Goal: Task Accomplishment & Management: Manage account settings

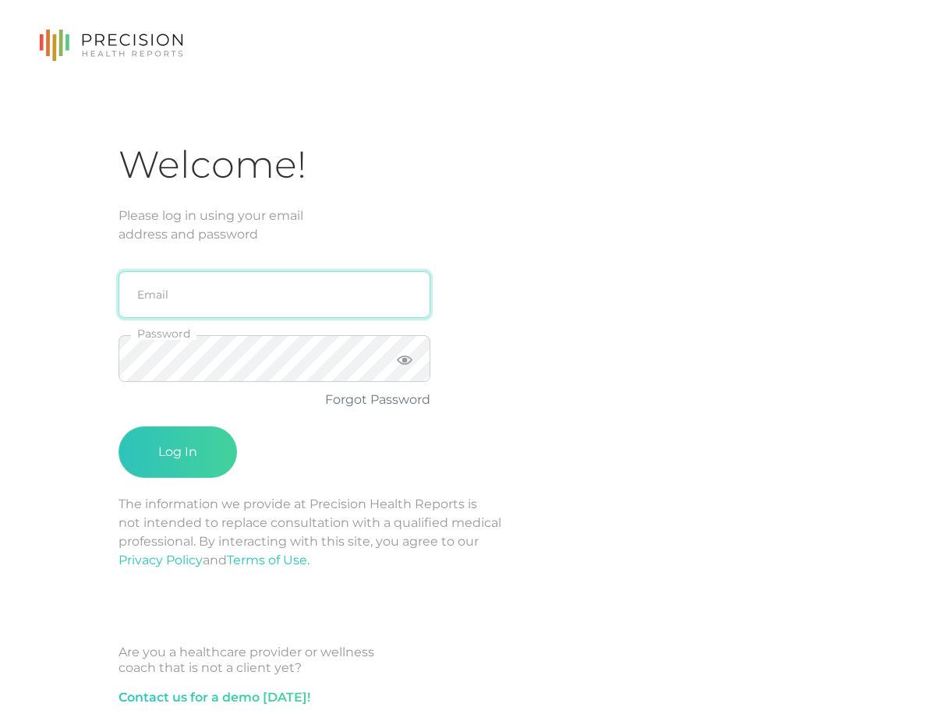
drag, startPoint x: 0, startPoint y: 0, endPoint x: 153, endPoint y: 295, distance: 332.1
click at [153, 295] on input "email" at bounding box center [275, 294] width 312 height 47
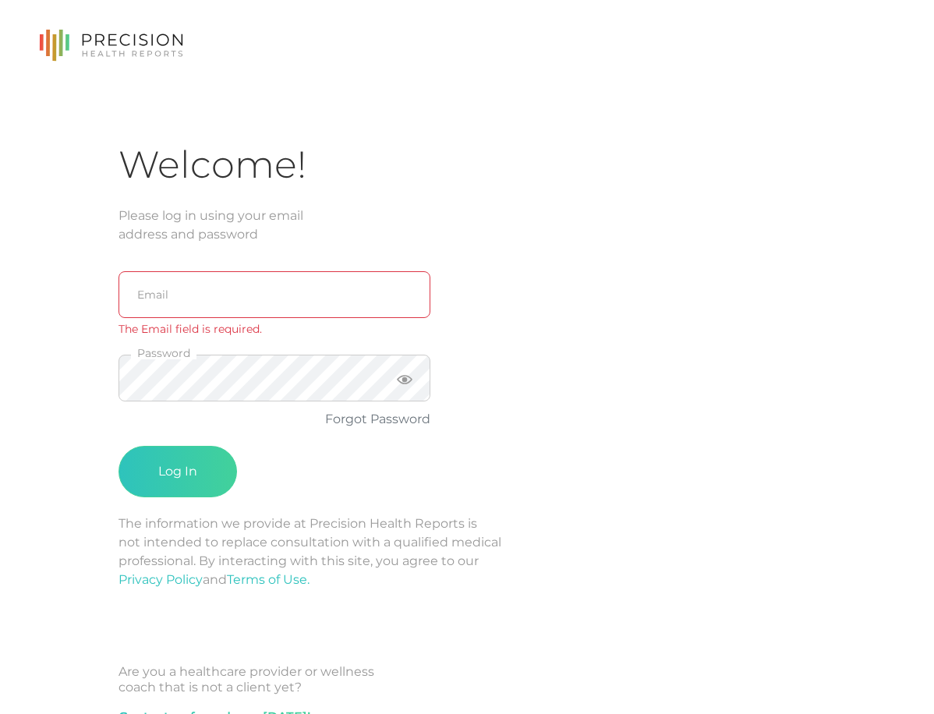
click at [97, 542] on div "Welcome! Please log in using your email address and password Email The Email fi…" at bounding box center [467, 383] width 934 height 766
click at [151, 288] on input "email" at bounding box center [275, 294] width 312 height 47
type input "[EMAIL_ADDRESS][DOMAIN_NAME]"
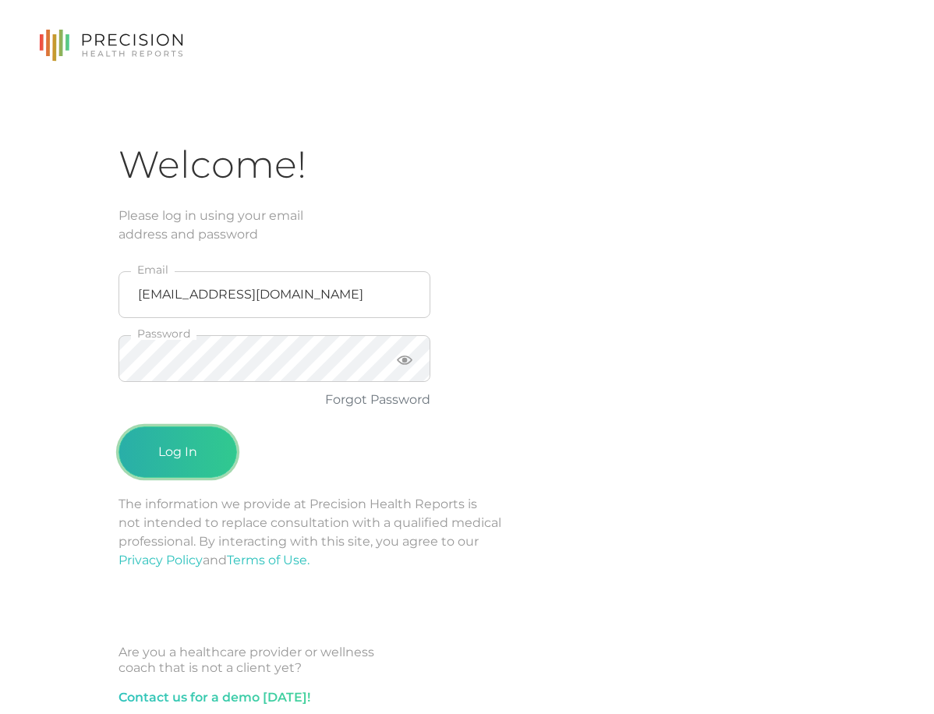
click at [182, 447] on button "Log In" at bounding box center [178, 452] width 119 height 51
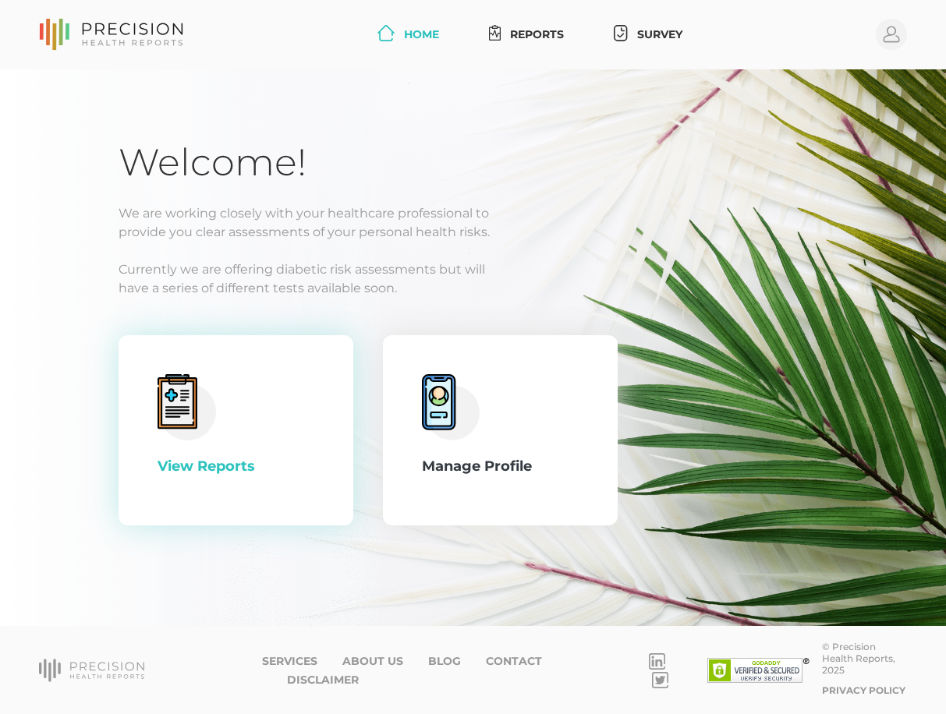
click at [221, 460] on div "View Reports" at bounding box center [236, 466] width 157 height 21
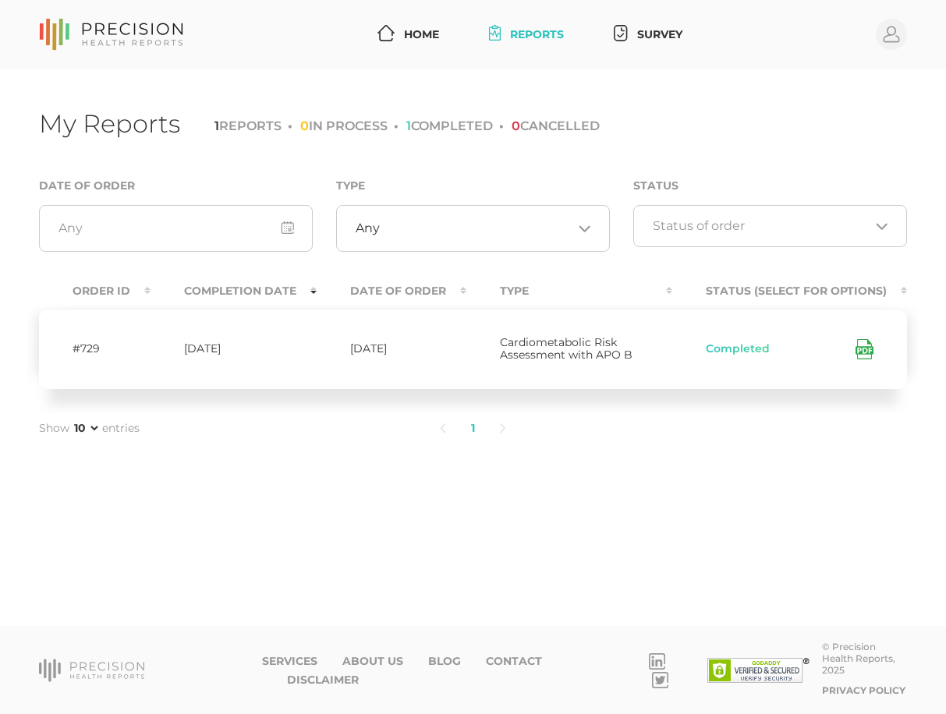
click at [869, 354] on icon at bounding box center [865, 349] width 18 height 20
click at [862, 354] on icon at bounding box center [865, 349] width 18 height 20
